Goal: Task Accomplishment & Management: Manage account settings

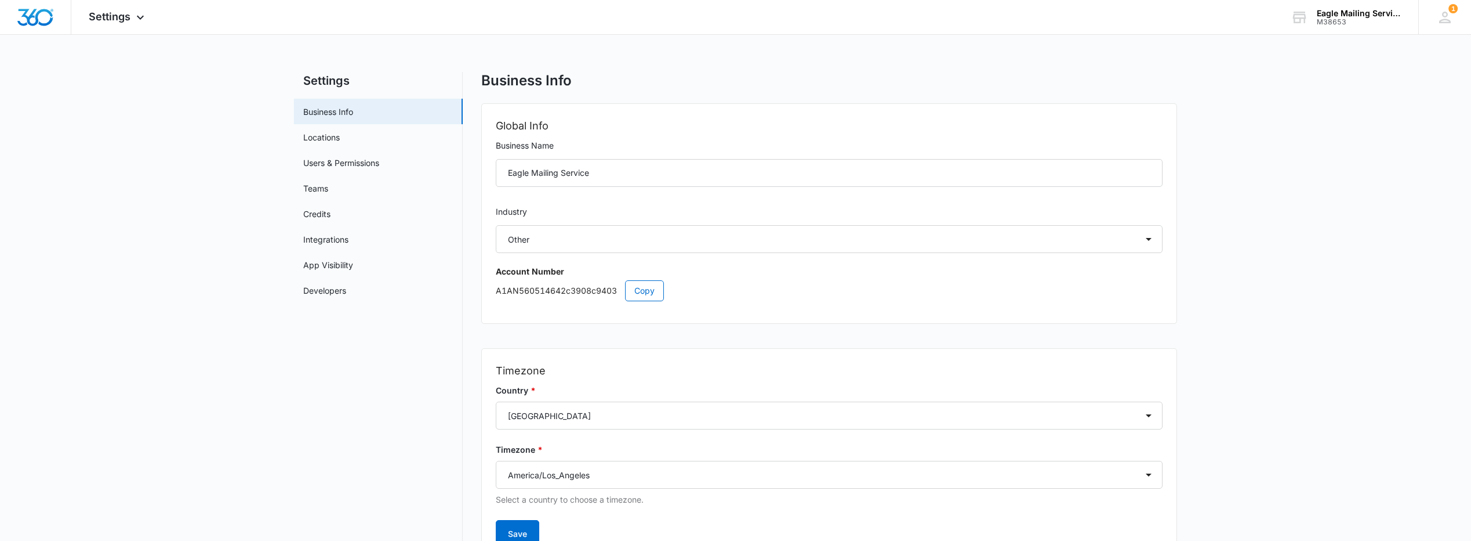
select select "52"
select select "US"
select select "America/Los_Angeles"
click at [325, 242] on link "Integrations" at bounding box center [325, 239] width 45 height 12
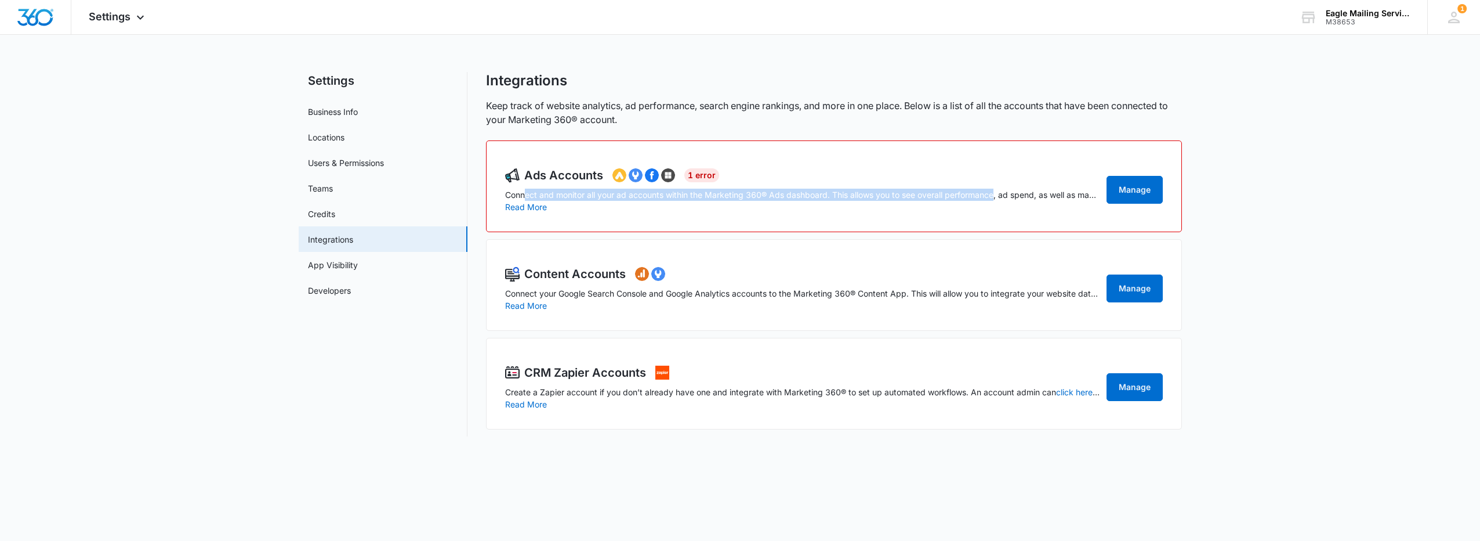
drag, startPoint x: 538, startPoint y: 193, endPoint x: 1005, endPoint y: 187, distance: 467.5
click at [1003, 187] on div "Ads Accounts 1 Error Connect and monitor all your ad accounts within the Market…" at bounding box center [802, 189] width 595 height 46
drag, startPoint x: 1005, startPoint y: 187, endPoint x: 1136, endPoint y: 195, distance: 130.8
click at [1136, 195] on link "Manage" at bounding box center [1135, 190] width 56 height 28
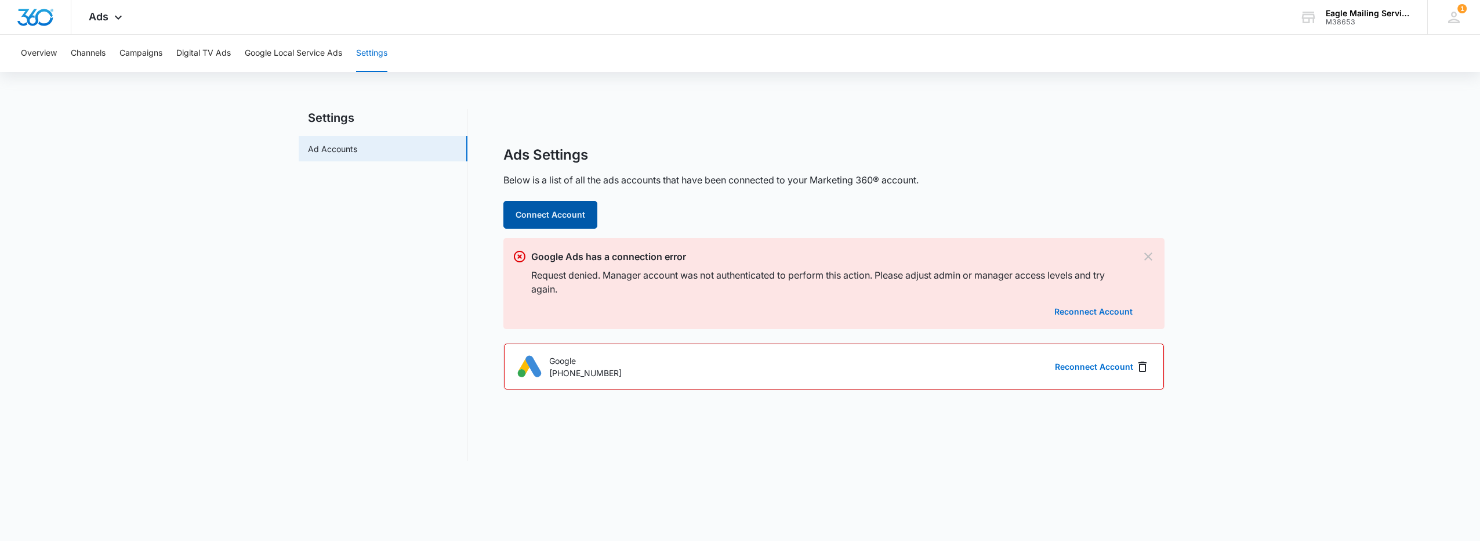
drag, startPoint x: 583, startPoint y: 219, endPoint x: 804, endPoint y: 213, distance: 221.7
click at [781, 211] on div "Ads Settings Below is a list of all the ads accounts that have been connected t…" at bounding box center [833, 268] width 661 height 244
click at [567, 217] on button "Connect Account" at bounding box center [550, 215] width 94 height 28
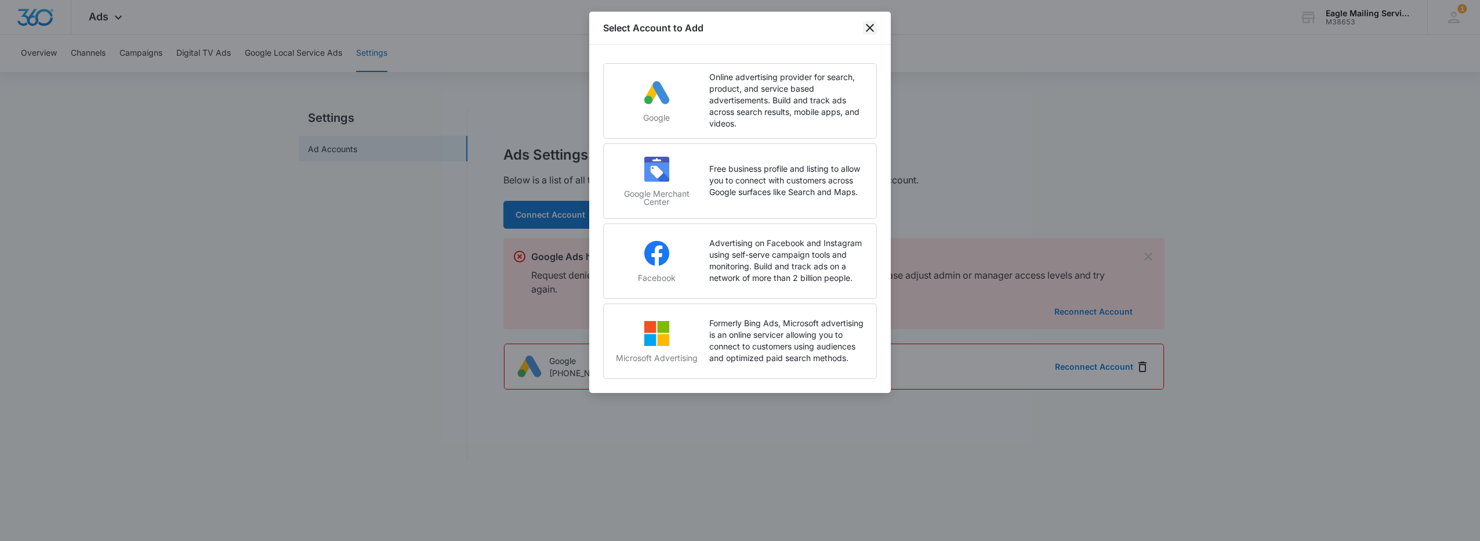
click at [867, 32] on icon "close" at bounding box center [870, 28] width 14 height 14
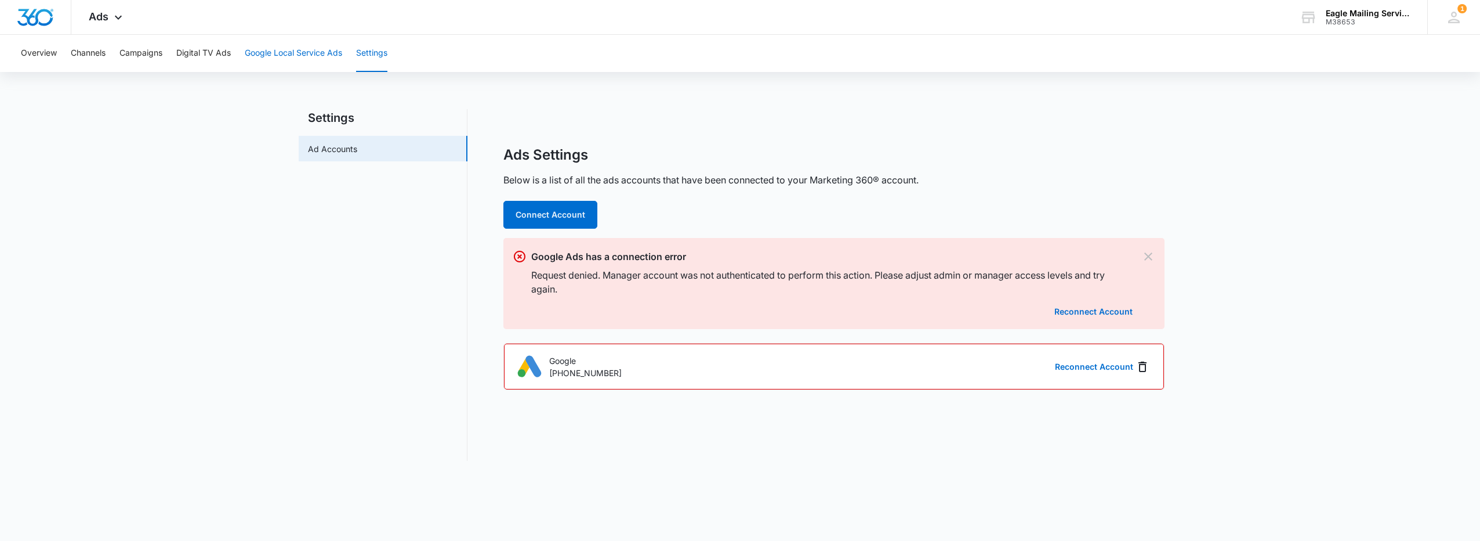
click at [306, 45] on button "Google Local Service Ads" at bounding box center [293, 53] width 97 height 37
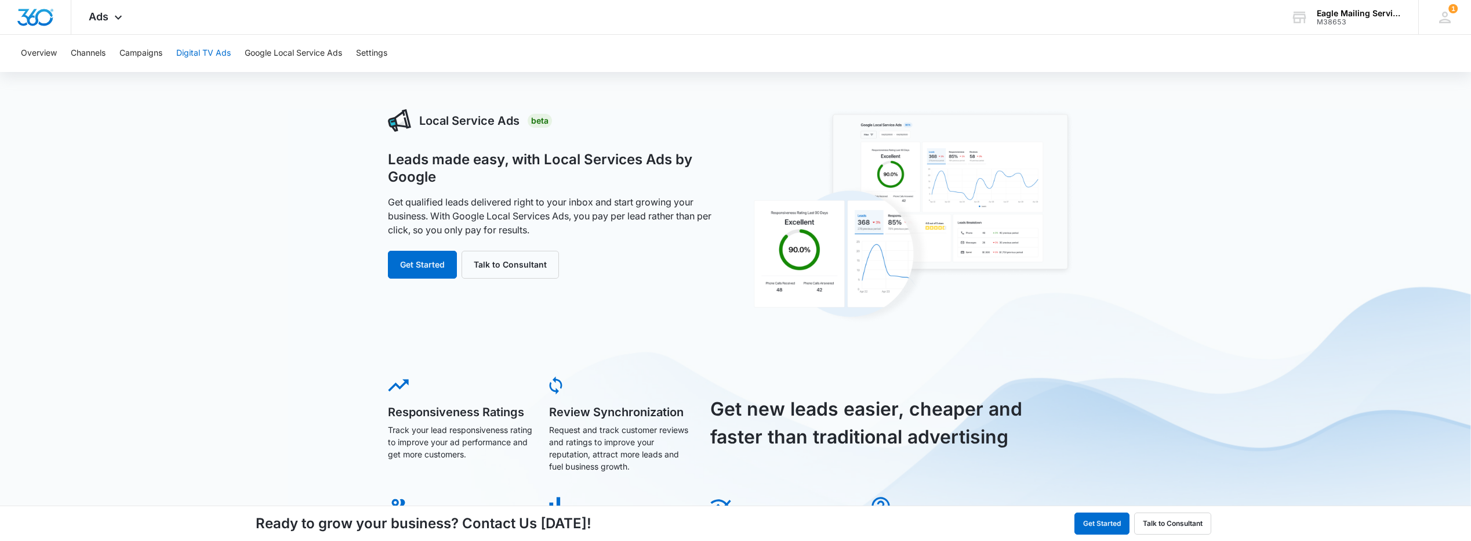
click at [198, 57] on button "Digital TV Ads" at bounding box center [203, 53] width 55 height 37
